Goal: Navigation & Orientation: Find specific page/section

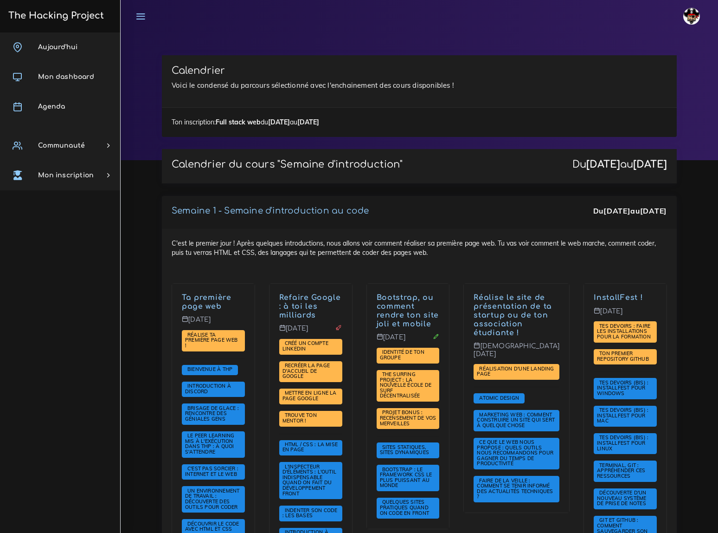
scroll to position [886, 0]
